Goal: Check status: Check status

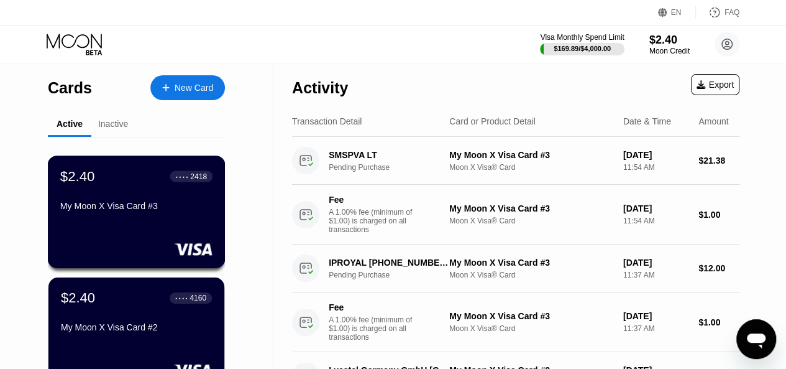
click at [150, 199] on div "$2.40 ● ● ● ● 2418 My Moon X Visa Card #3" at bounding box center [136, 192] width 152 height 48
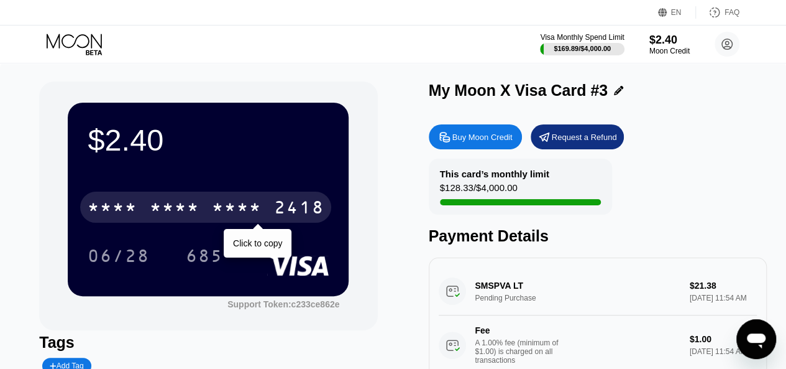
click at [268, 212] on div "* * * * * * * * * * * * 2418" at bounding box center [205, 206] width 251 height 31
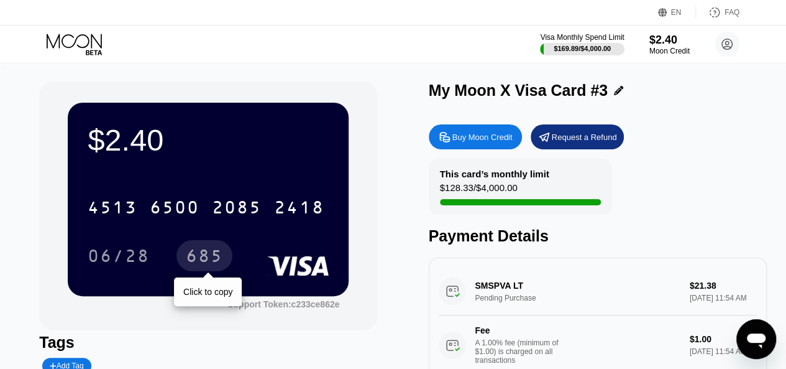
click at [191, 260] on div "685" at bounding box center [204, 257] width 37 height 20
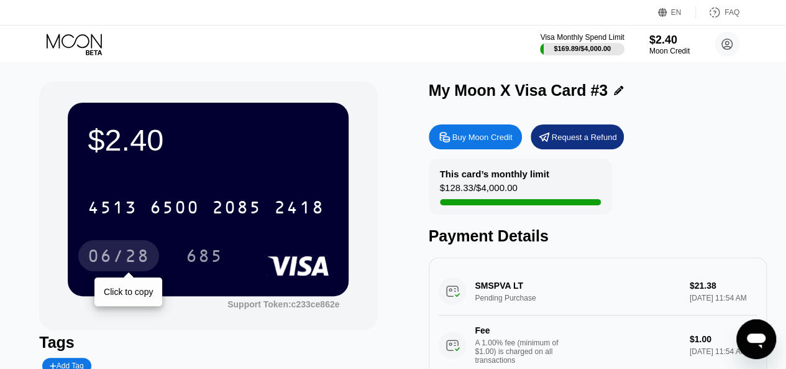
click at [113, 260] on div "06/28" at bounding box center [119, 257] width 62 height 20
